Goal: Information Seeking & Learning: Learn about a topic

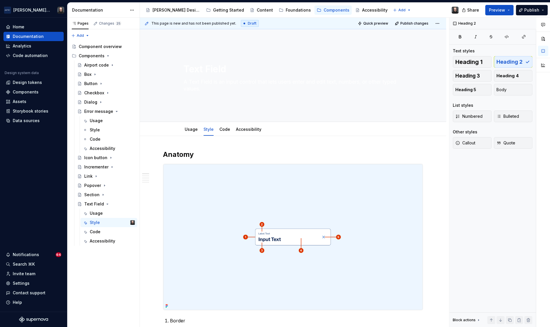
type textarea "*"
click at [27, 83] on div "Design tokens" at bounding box center [27, 83] width 29 height 6
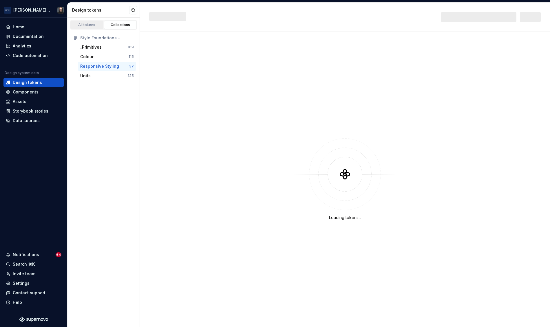
click at [87, 24] on div "All tokens" at bounding box center [86, 25] width 29 height 5
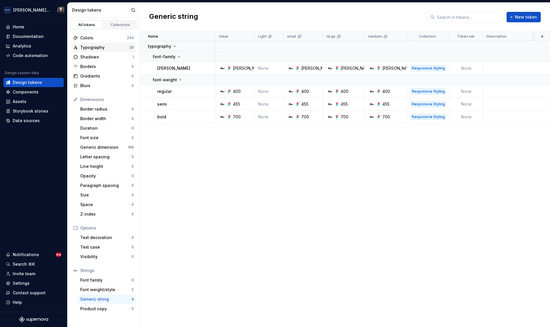
click at [98, 50] on div "Typography" at bounding box center [104, 48] width 49 height 6
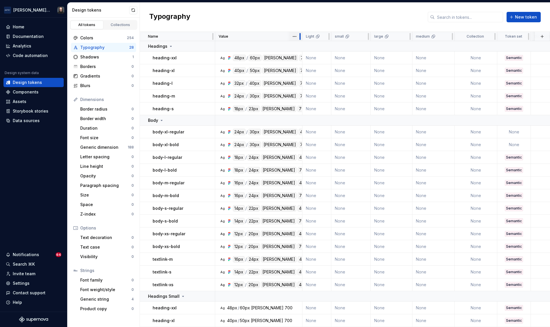
drag, startPoint x: 254, startPoint y: 36, endPoint x: 300, endPoint y: 38, distance: 47.0
click at [300, 38] on div at bounding box center [300, 36] width 5 height 9
